Goal: Task Accomplishment & Management: Manage account settings

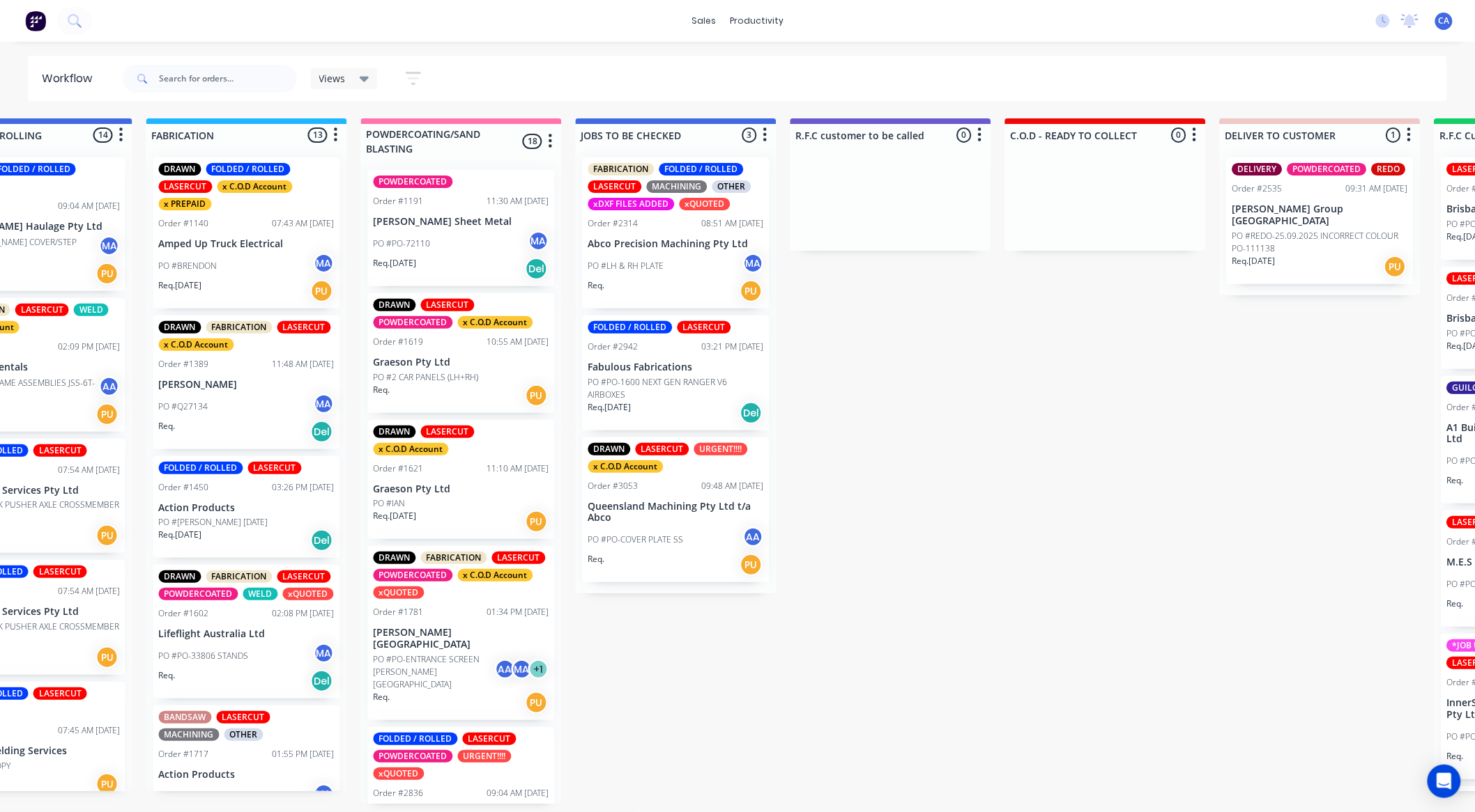
drag, startPoint x: 781, startPoint y: 612, endPoint x: 917, endPoint y: 612, distance: 136.0
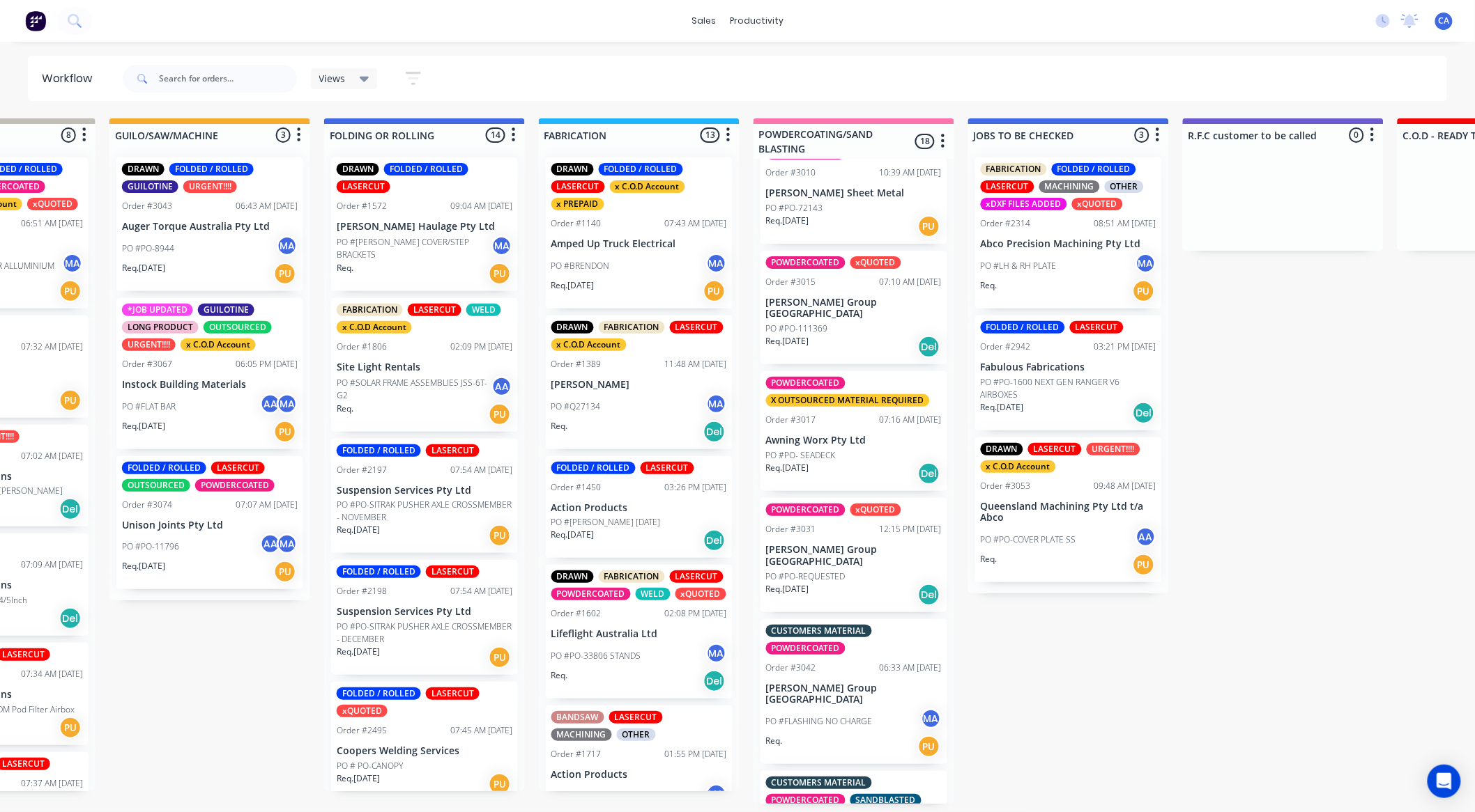
scroll to position [1237, 0]
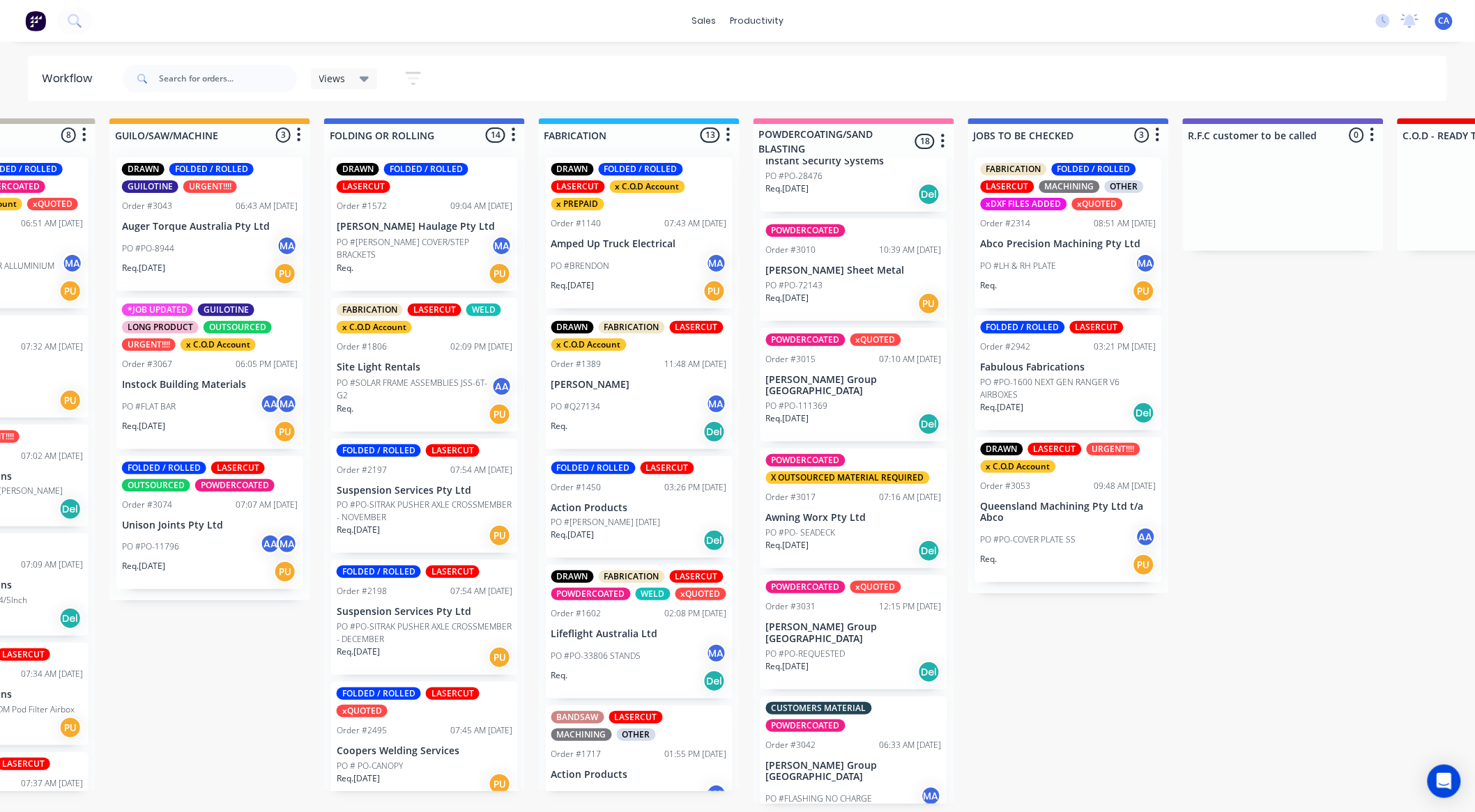
click at [871, 539] on div "Req. [DATE] Del" at bounding box center [854, 551] width 176 height 24
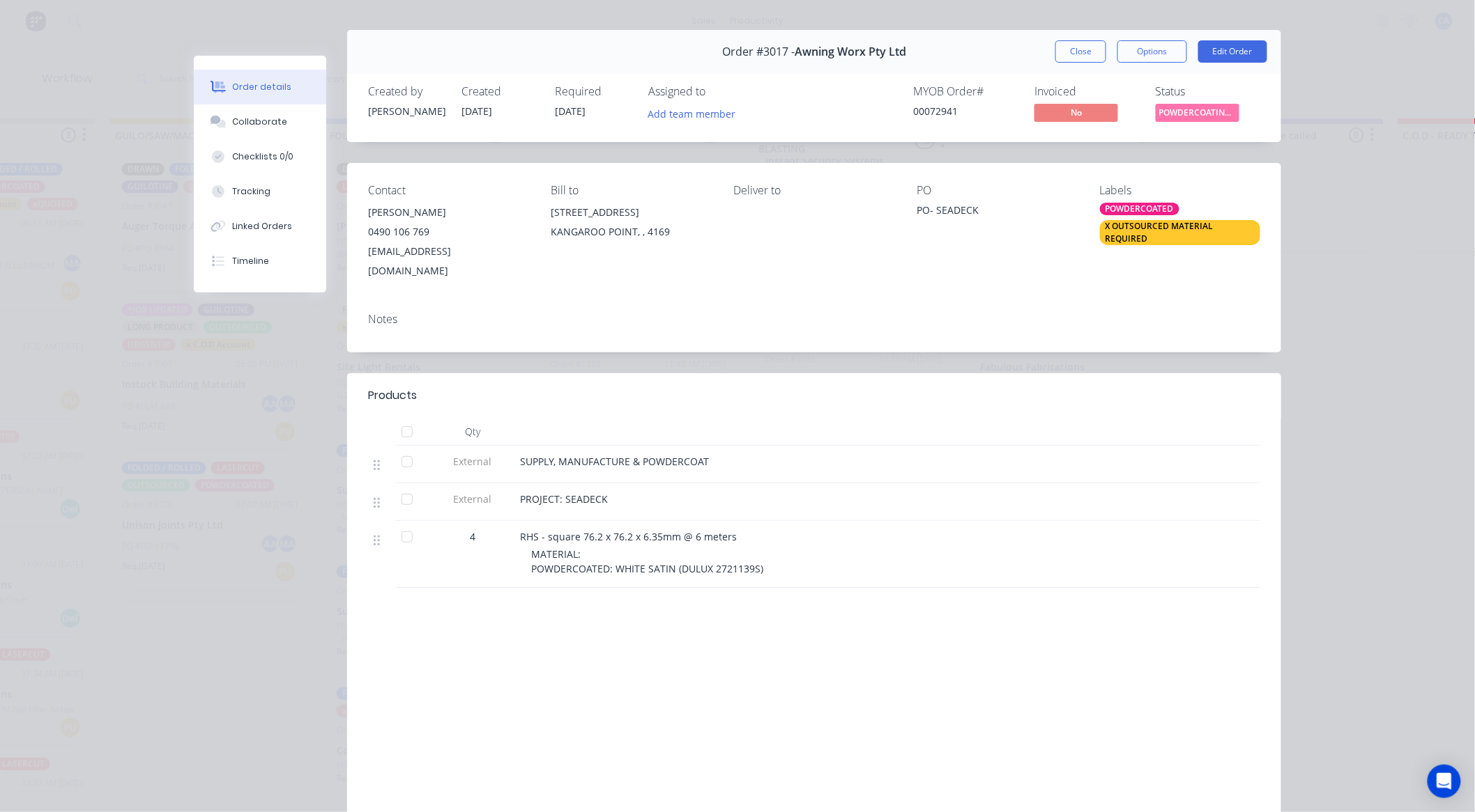
scroll to position [0, 0]
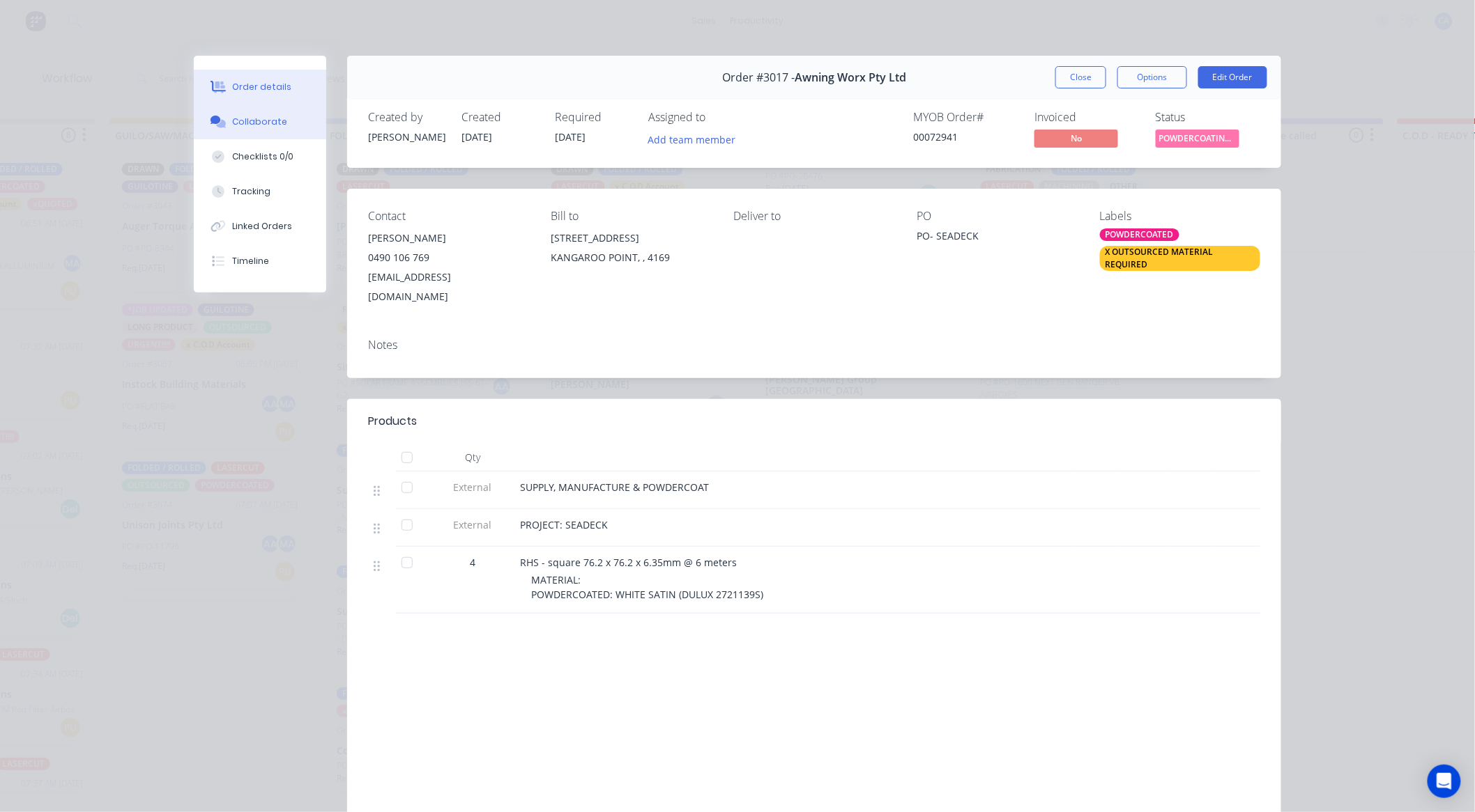
click at [249, 122] on div "Collaborate" at bounding box center [260, 122] width 55 height 12
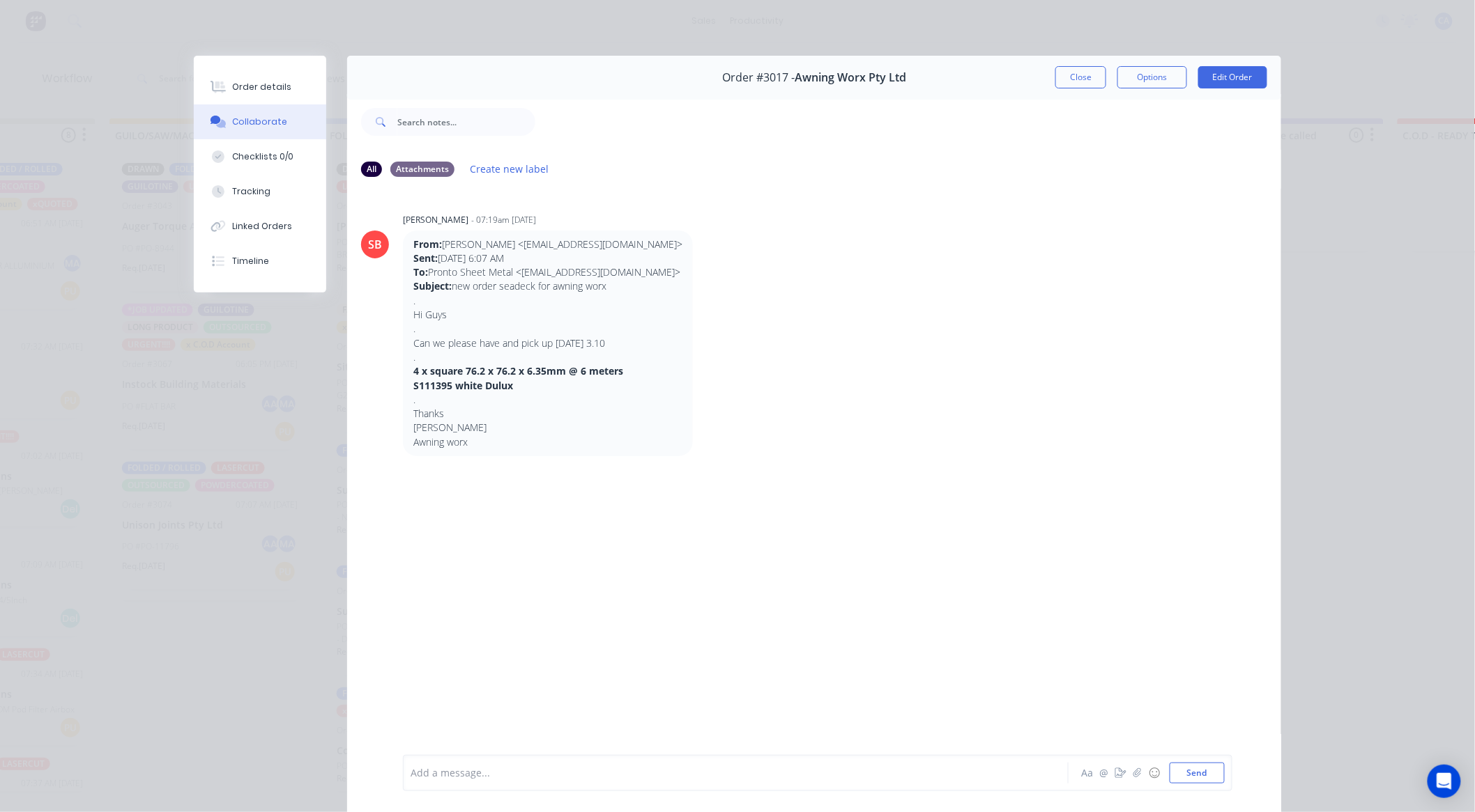
scroll to position [0, 565]
click at [1064, 78] on button "Close" at bounding box center [1081, 77] width 51 height 22
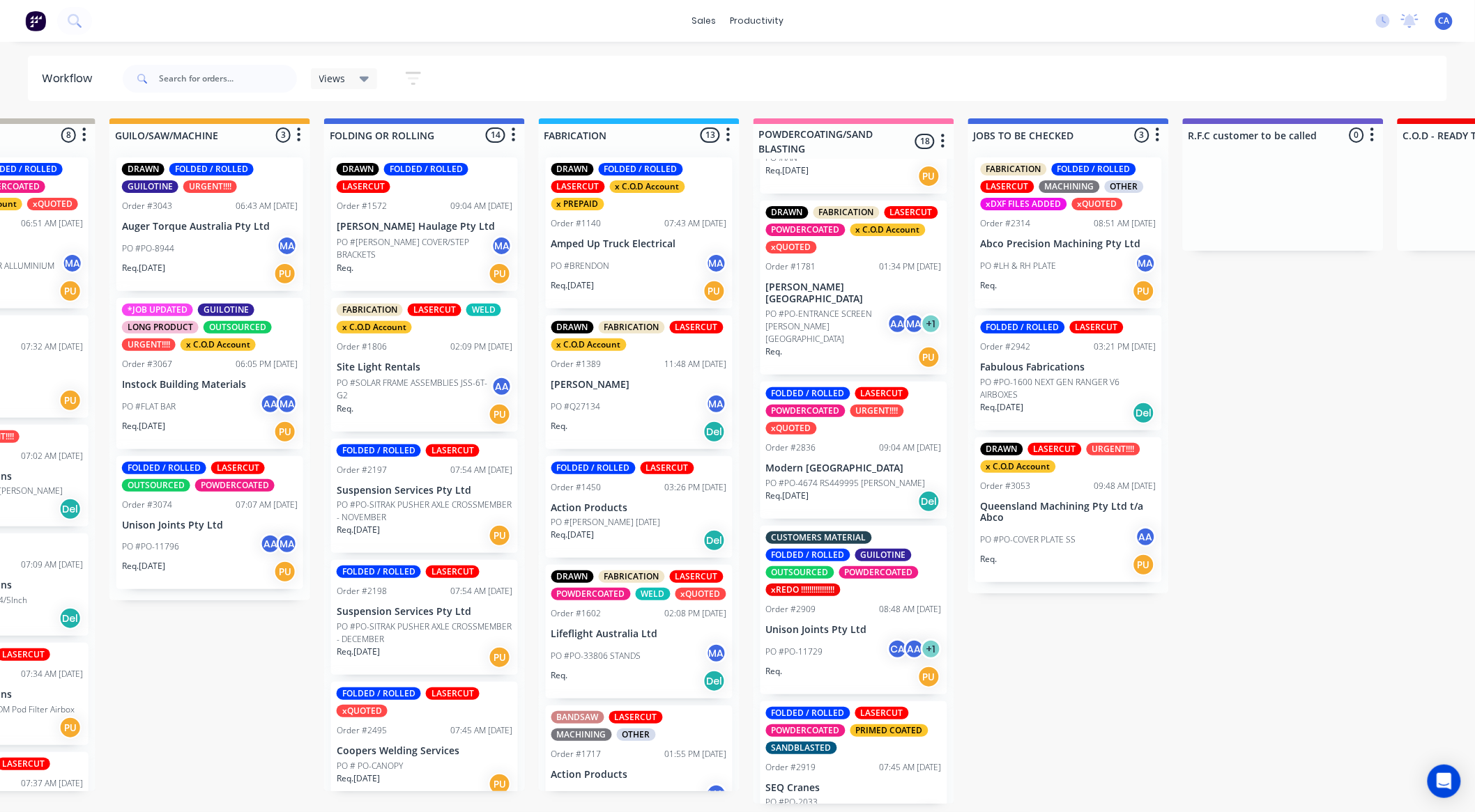
scroll to position [309, 0]
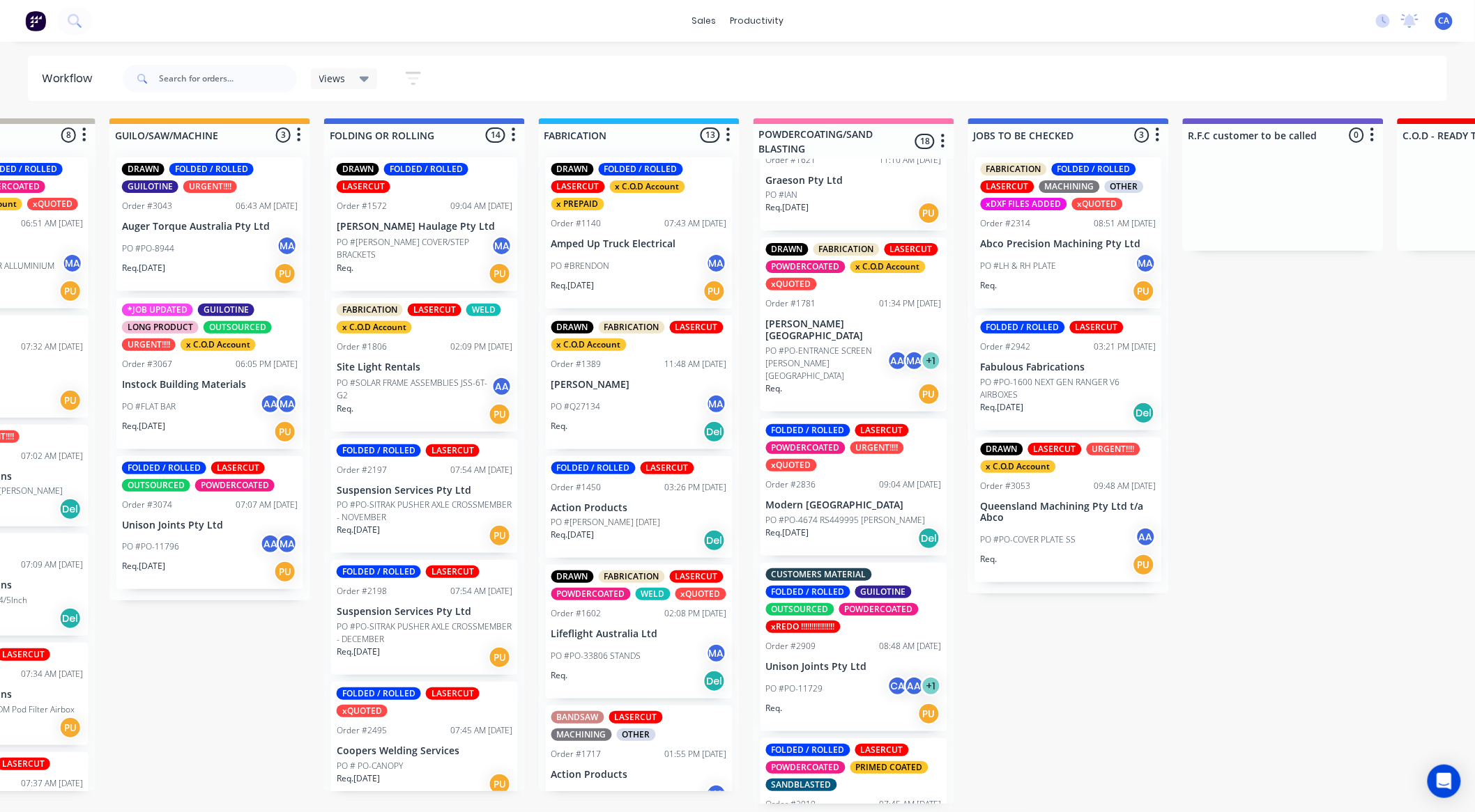
click at [853, 382] on div "Req. PU" at bounding box center [854, 394] width 176 height 24
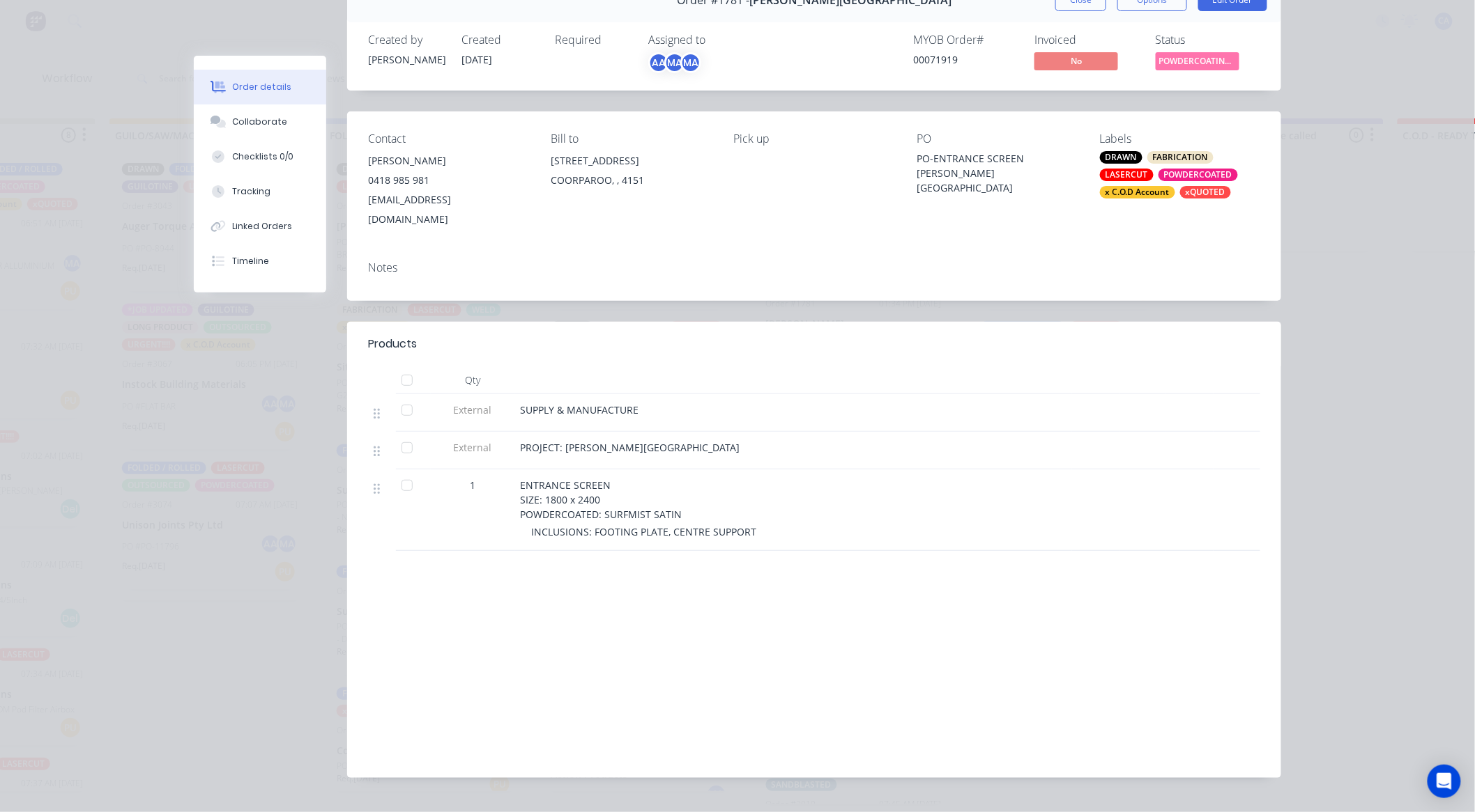
scroll to position [0, 0]
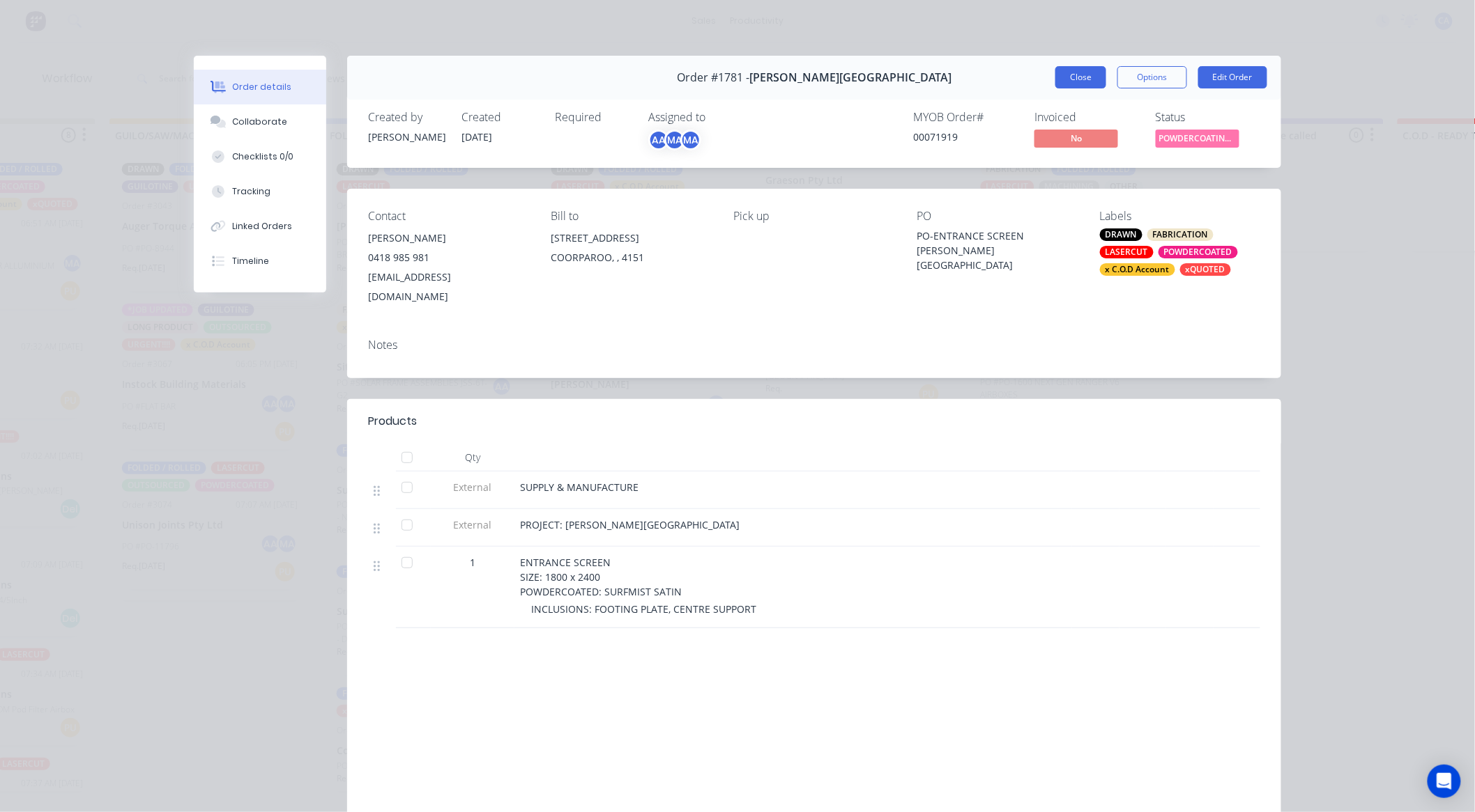
click at [1061, 78] on button "Close" at bounding box center [1081, 77] width 51 height 22
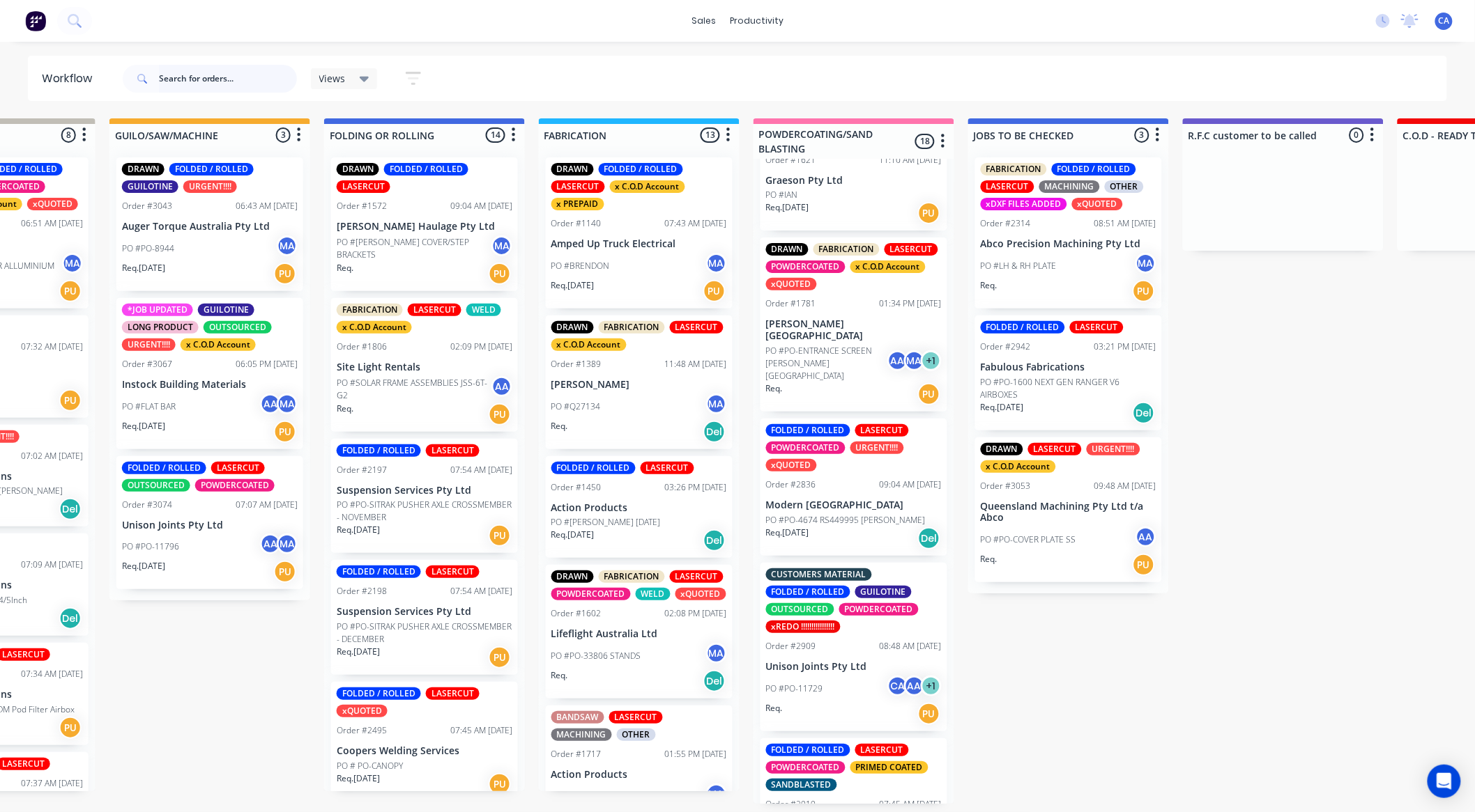
click at [177, 73] on input "text" at bounding box center [228, 79] width 138 height 28
type input "ozz"
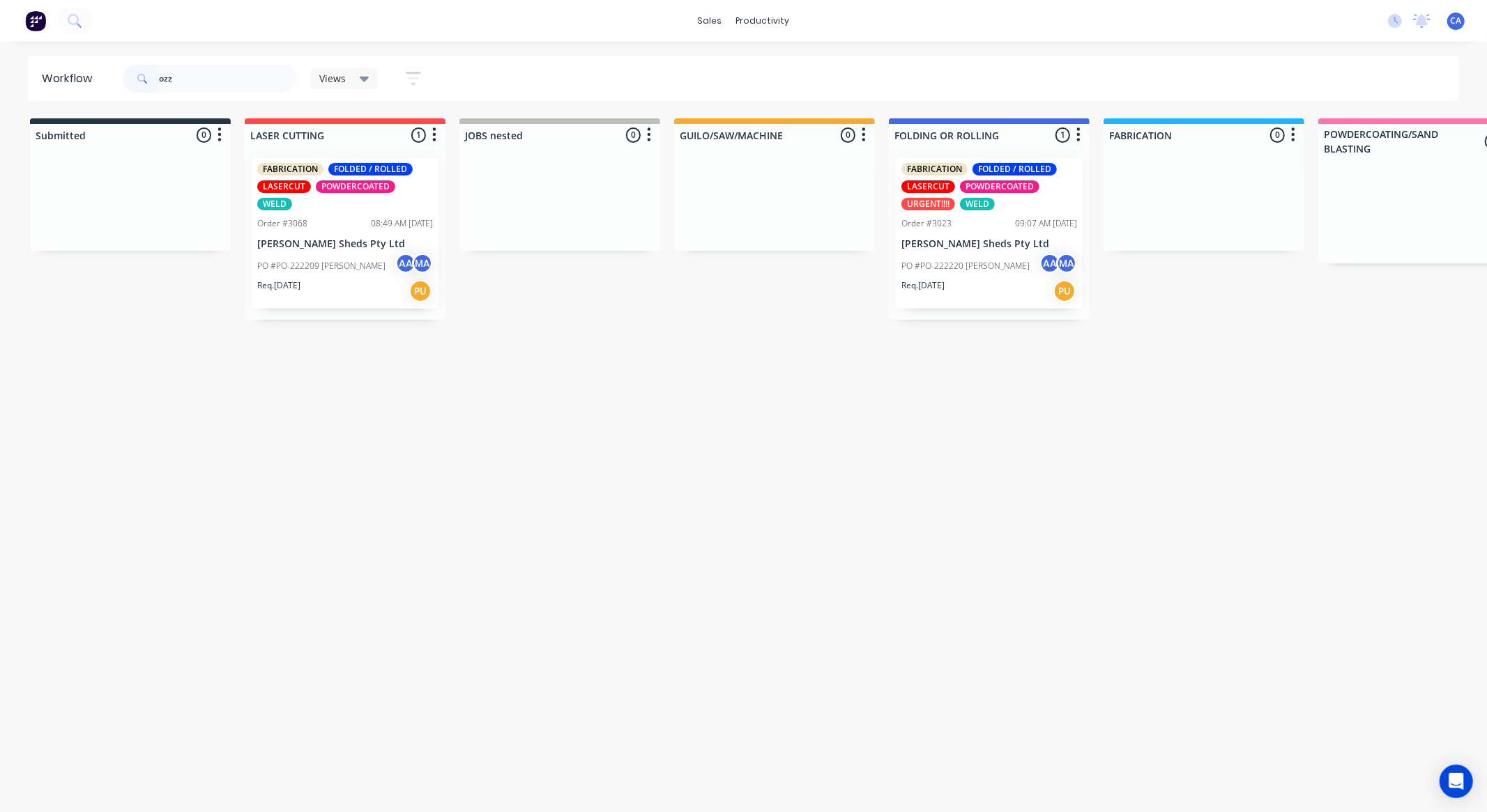
click at [977, 287] on div "Req. [DATE] PU" at bounding box center [989, 291] width 176 height 24
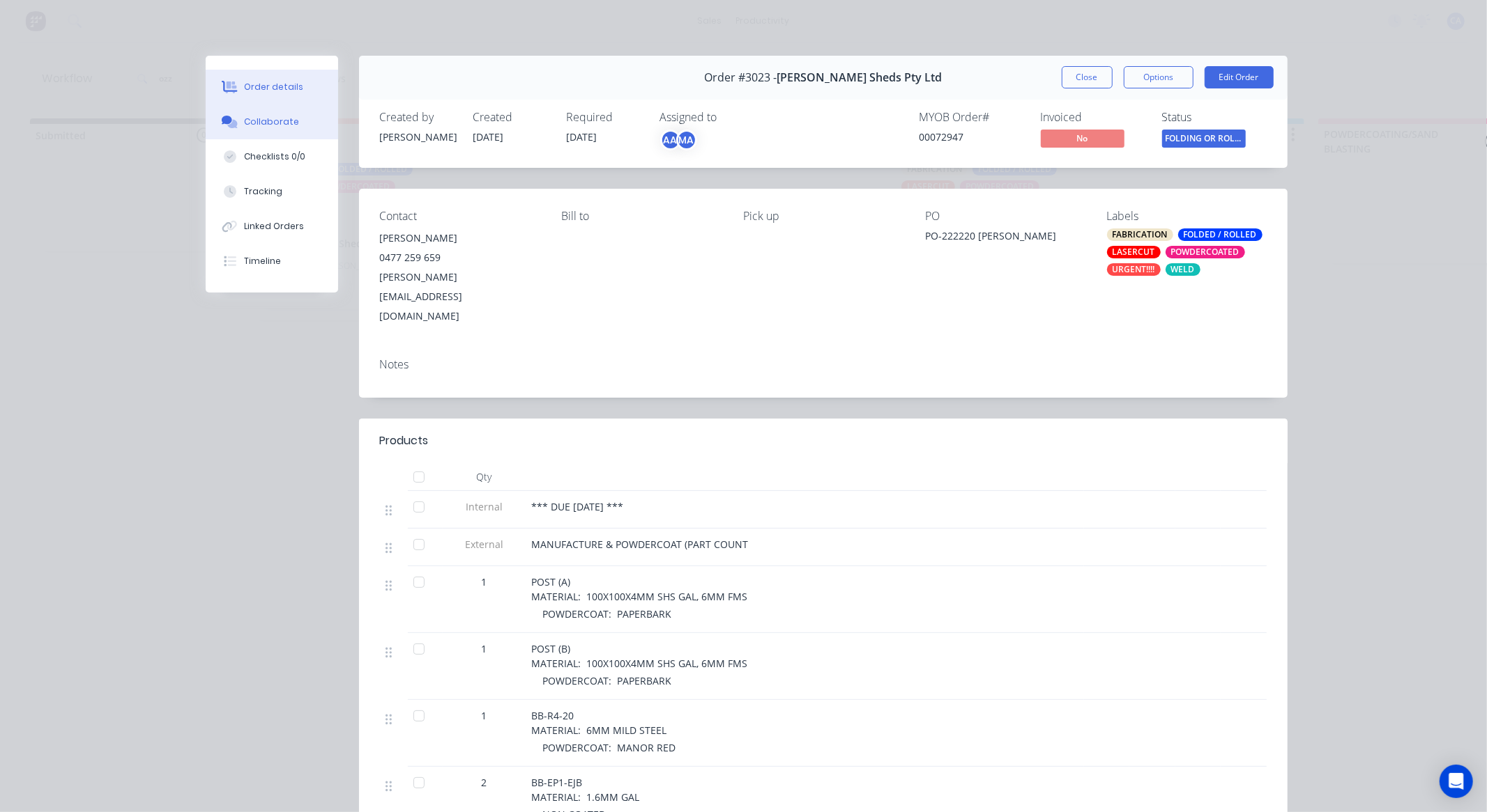
click at [294, 122] on button "Collaborate" at bounding box center [272, 122] width 132 height 35
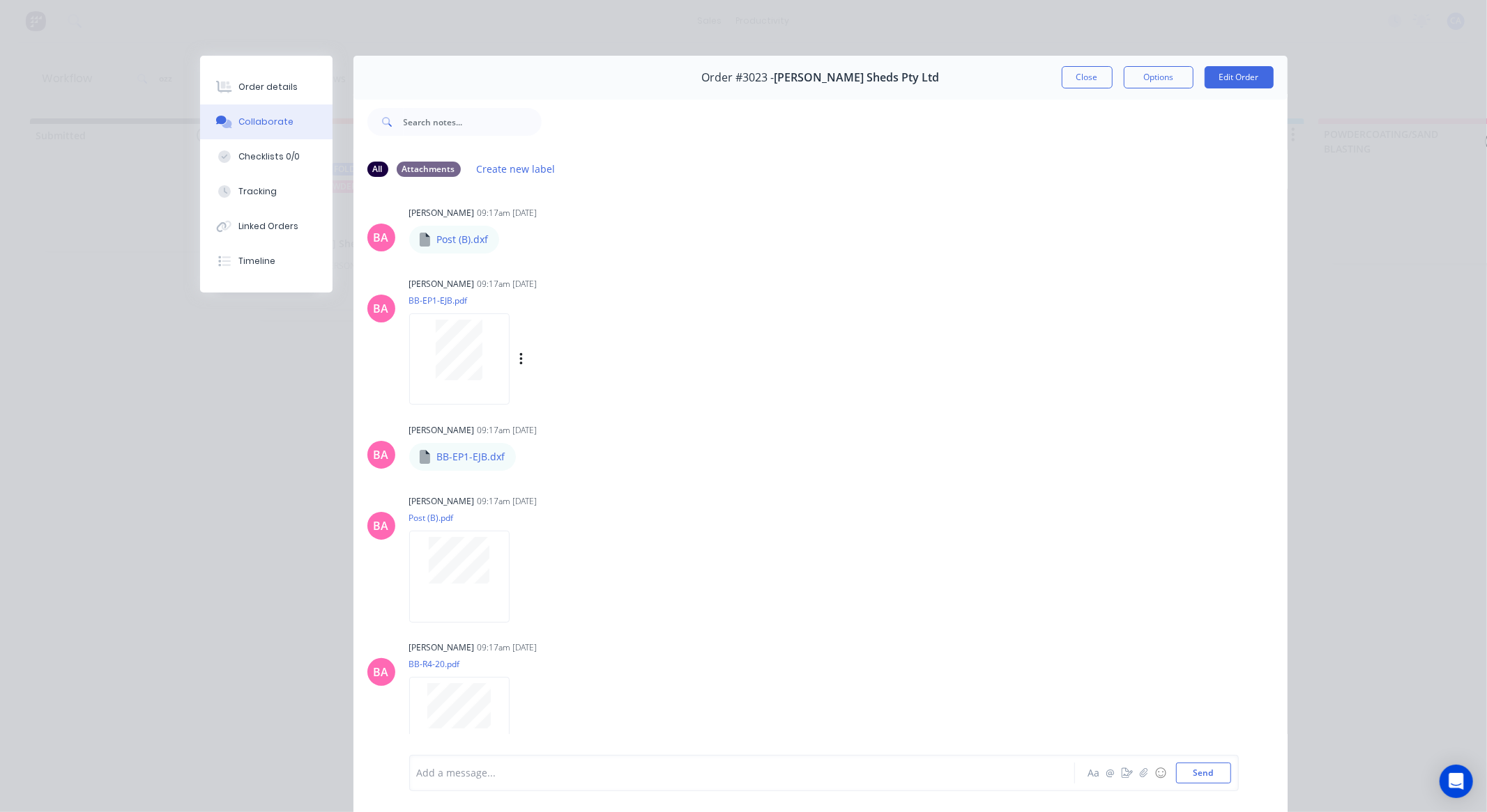
scroll to position [619, 0]
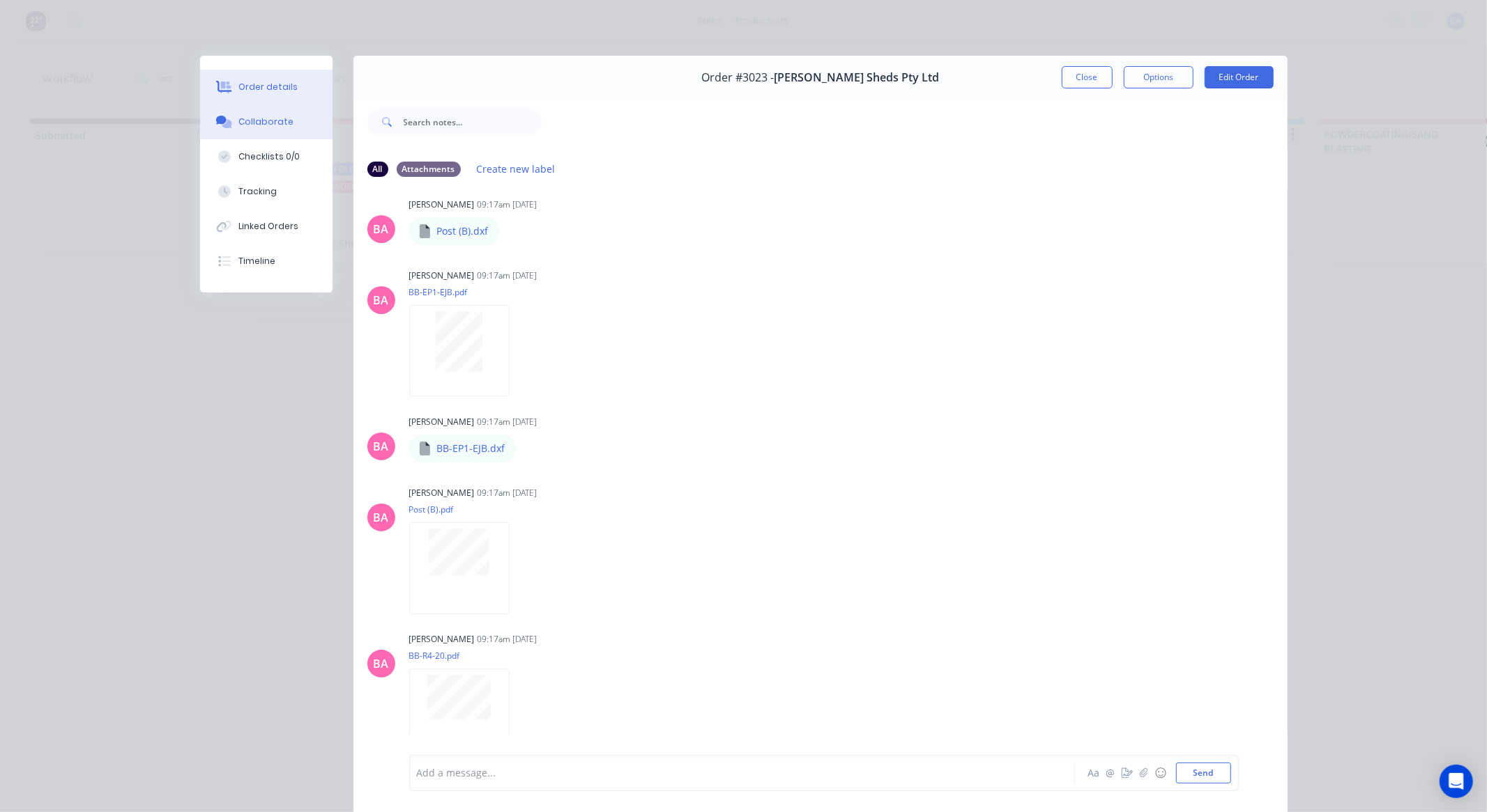
click at [288, 89] on button "Order details" at bounding box center [266, 87] width 132 height 35
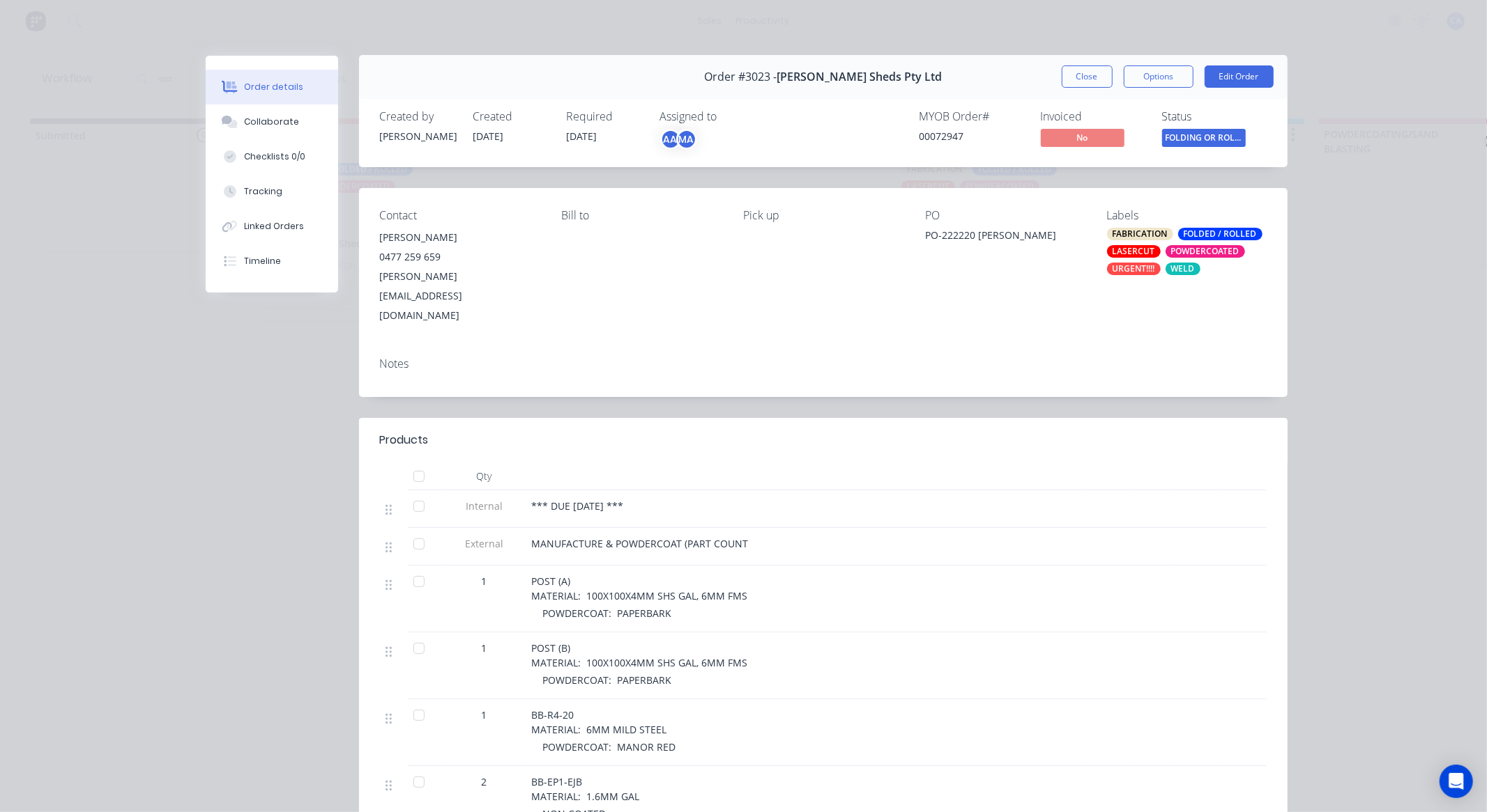
scroll to position [0, 0]
click at [1072, 77] on button "Close" at bounding box center [1087, 77] width 51 height 22
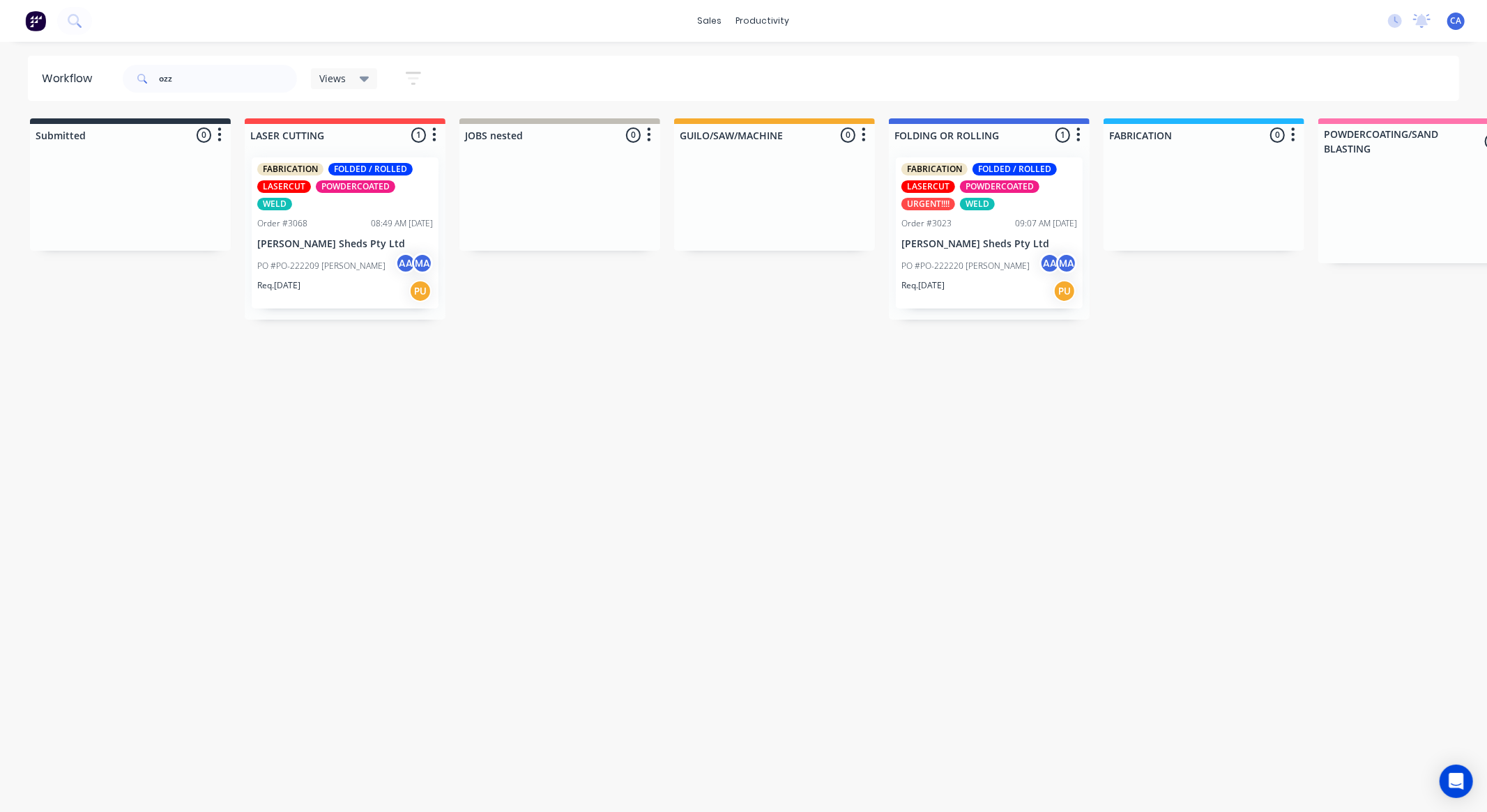
click at [365, 279] on div "Req. [DATE] PU" at bounding box center [345, 291] width 176 height 24
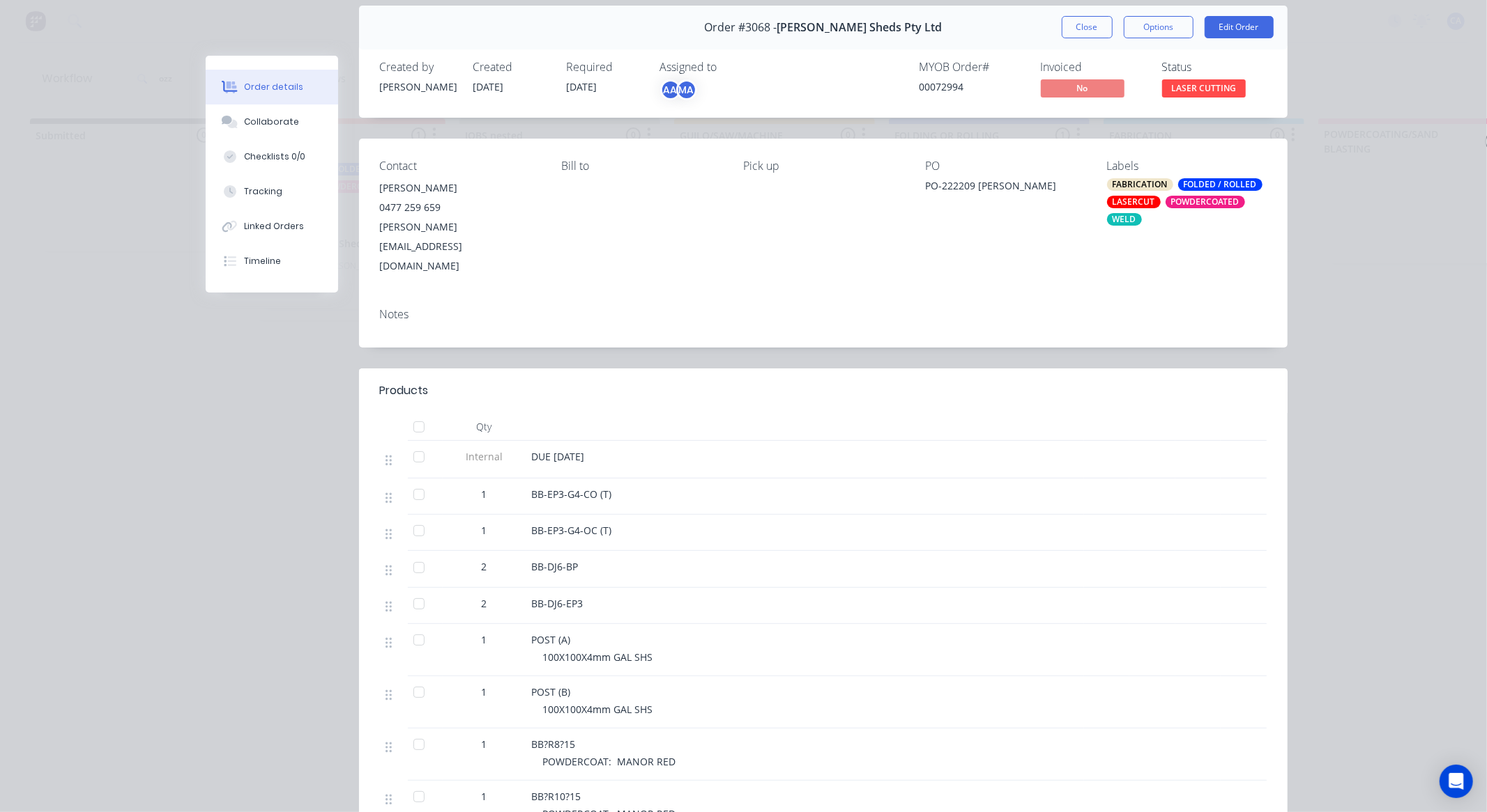
scroll to position [77, 0]
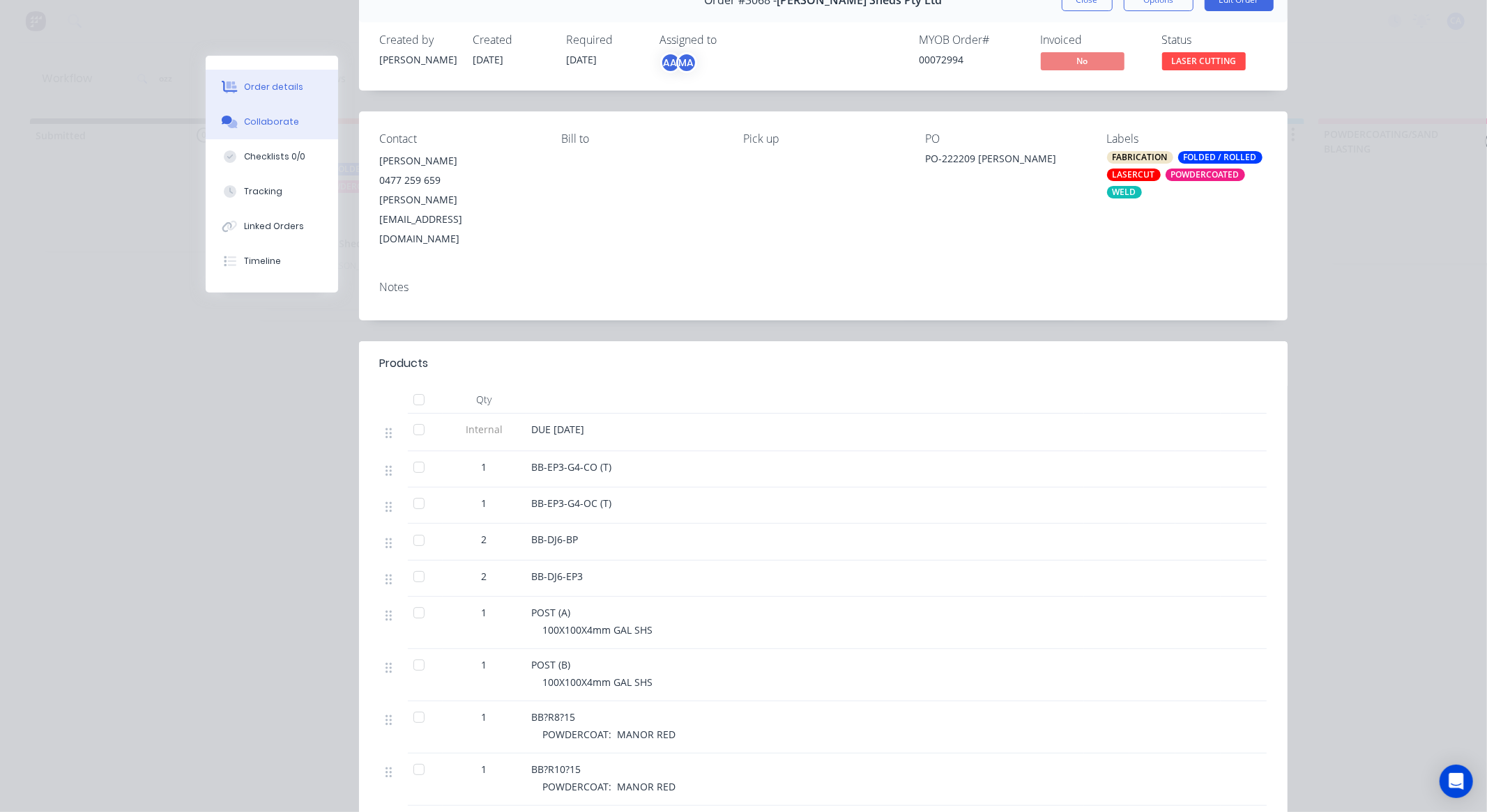
click at [302, 124] on button "Collaborate" at bounding box center [272, 122] width 132 height 35
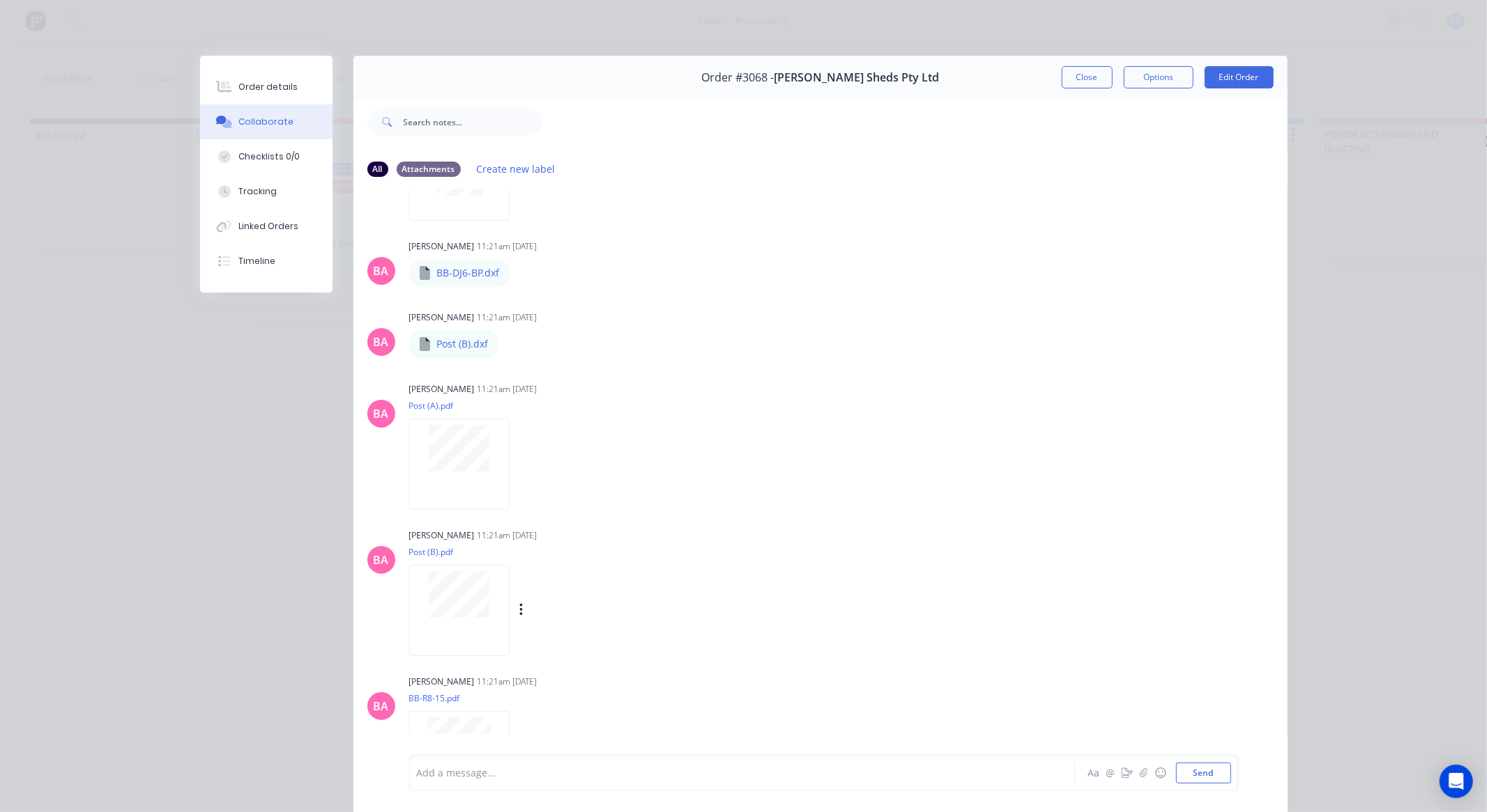
scroll to position [1238, 0]
